Goal: Transaction & Acquisition: Purchase product/service

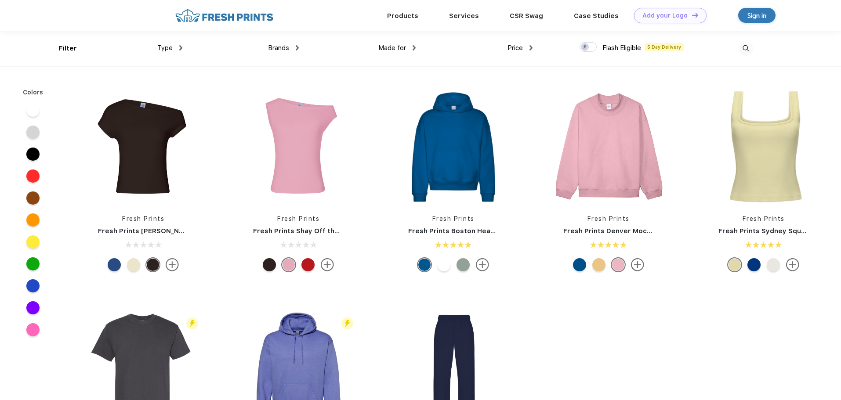
scroll to position [0, 0]
click at [175, 47] on div "Type" at bounding box center [169, 48] width 25 height 10
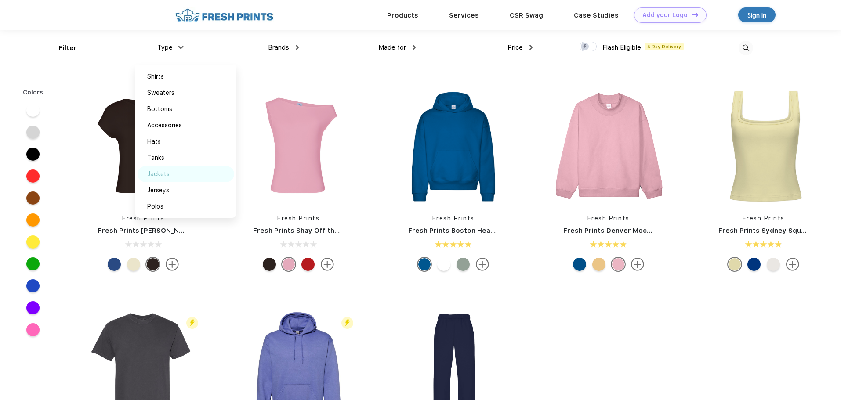
click at [162, 175] on div "Jackets" at bounding box center [158, 174] width 22 height 9
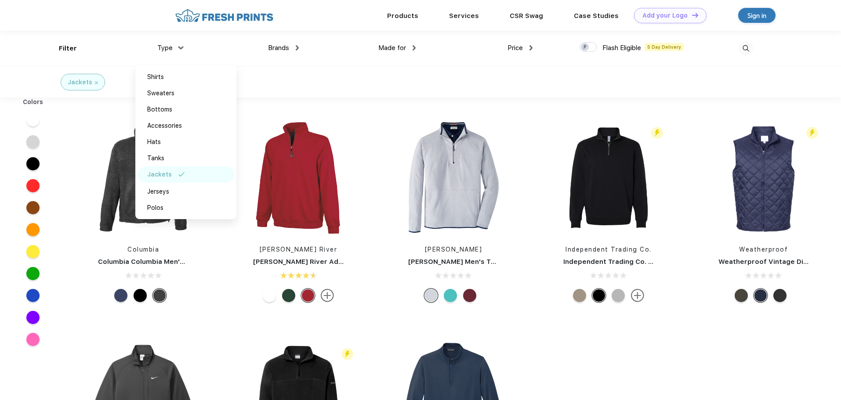
click at [104, 18] on div "Products Services CSR Swag Case Studies Natural Light [PERSON_NAME] Own Add you…" at bounding box center [420, 15] width 841 height 31
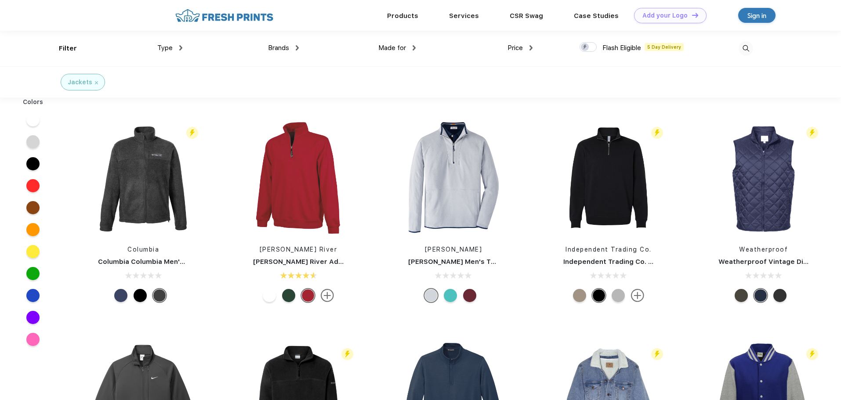
click at [34, 277] on div at bounding box center [32, 273] width 13 height 13
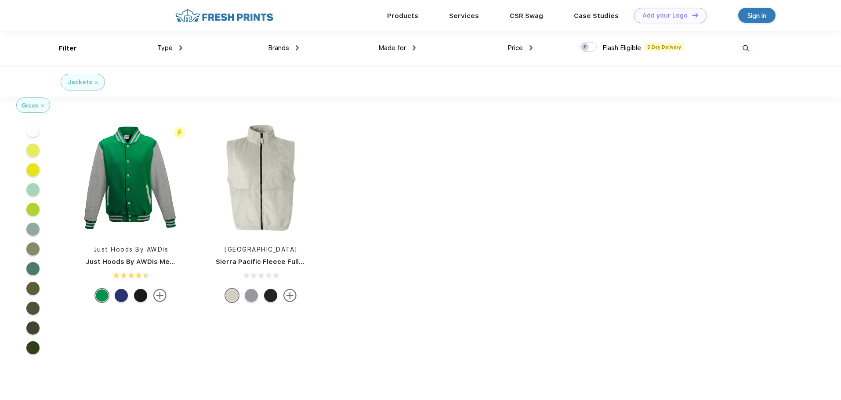
click at [92, 82] on div "Jackets" at bounding box center [83, 82] width 30 height 9
click at [95, 81] on img at bounding box center [96, 82] width 3 height 3
